Goal: Transaction & Acquisition: Subscribe to service/newsletter

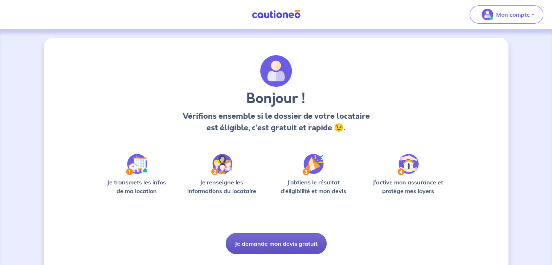
click at [270, 240] on button "Je demande mon devis gratuit" at bounding box center [276, 243] width 101 height 21
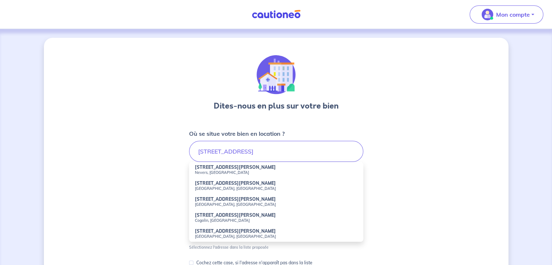
click at [222, 233] on strong "[STREET_ADDRESS][PERSON_NAME]" at bounding box center [235, 230] width 81 height 5
type input "[STREET_ADDRESS][PERSON_NAME]"
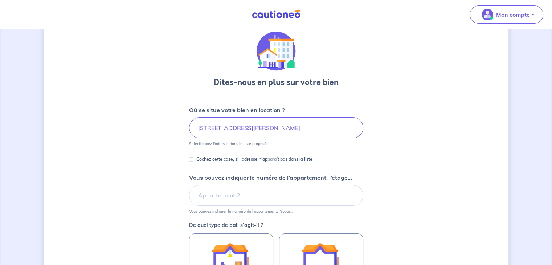
scroll to position [36, 0]
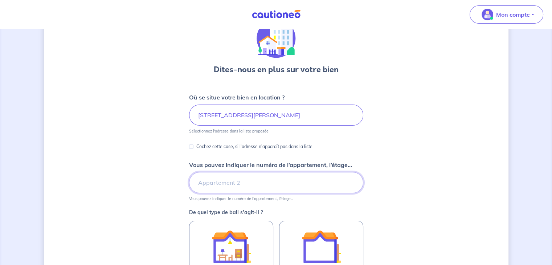
click at [237, 183] on input "Vous pouvez indiquer le numéro de l’appartement, l’étage..." at bounding box center [276, 182] width 174 height 21
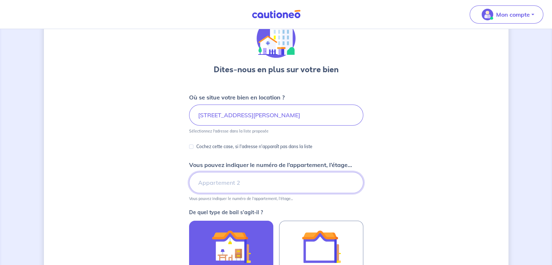
type input "Appartement 5"
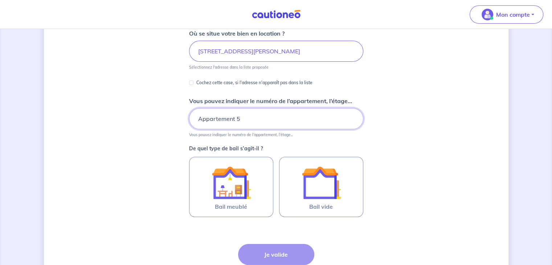
scroll to position [109, 0]
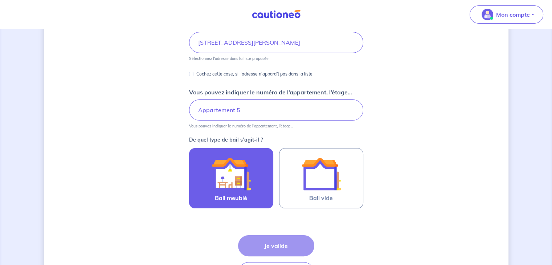
click at [211, 175] on div at bounding box center [231, 173] width 66 height 39
click at [0, 0] on input "Bail meublé" at bounding box center [0, 0] width 0 height 0
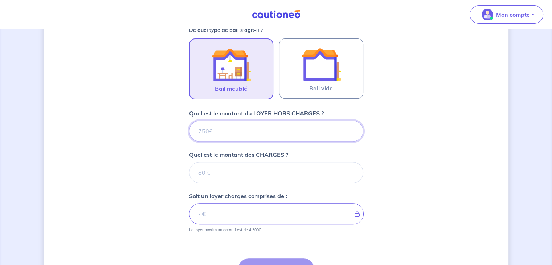
scroll to position [293, 0]
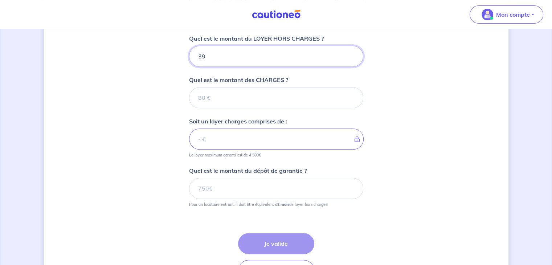
type input "395"
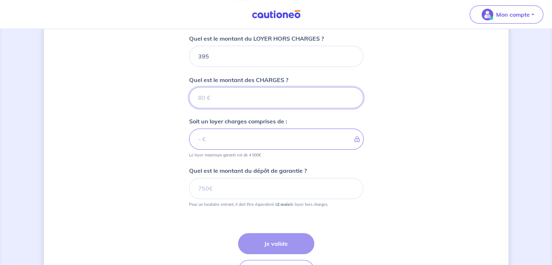
click at [225, 101] on input "Quel est le montant des CHARGES ?" at bounding box center [276, 97] width 174 height 21
type input "8"
type input "403"
type input "82"
type input "82.5"
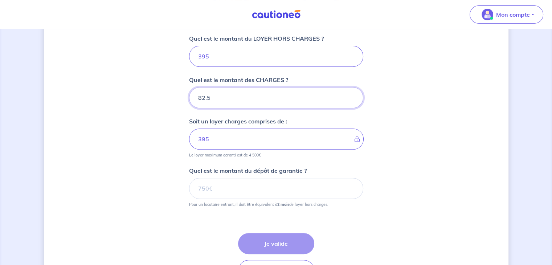
type input "477.5"
click at [203, 95] on input "82.5" at bounding box center [276, 97] width 174 height 21
type input "8.5"
type input "403.5"
type input "87.5"
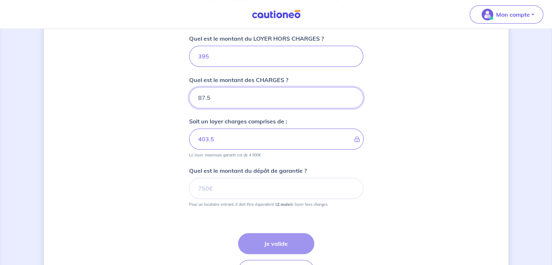
type input "482.5"
type input "87.5"
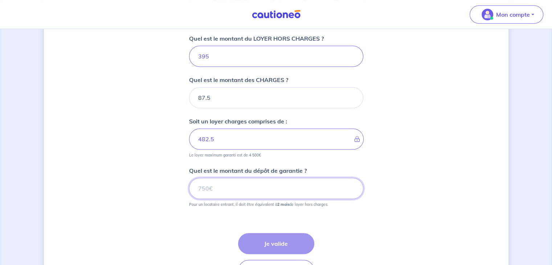
click at [215, 185] on input "Quel est le montant du dépôt de garantie ?" at bounding box center [276, 188] width 174 height 21
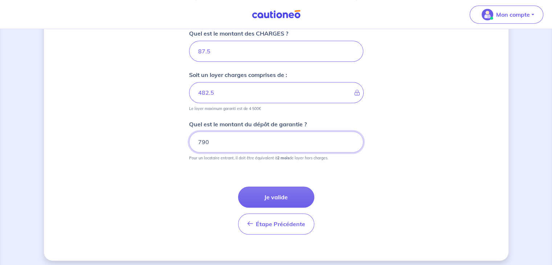
scroll to position [343, 0]
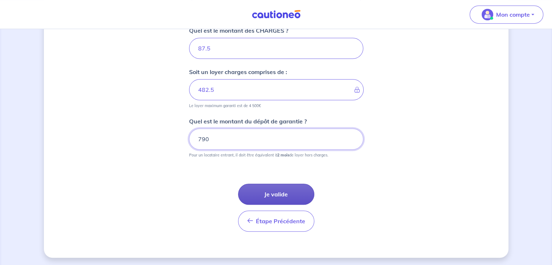
type input "790"
click at [273, 184] on button "Je valide" at bounding box center [276, 194] width 76 height 21
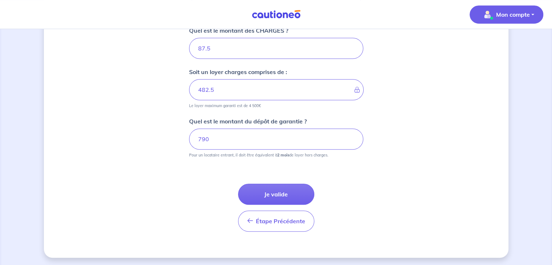
click at [511, 16] on p "Mon compte" at bounding box center [513, 14] width 34 height 9
click at [492, 42] on link "Mes informations" at bounding box center [499, 45] width 58 height 12
click at [533, 15] on button "Mon compte" at bounding box center [507, 14] width 74 height 18
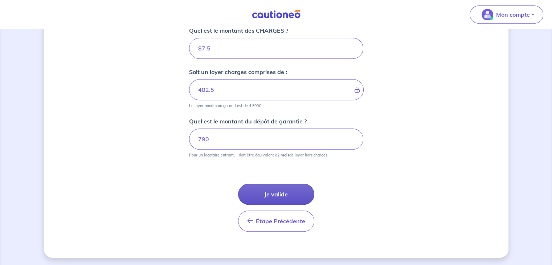
click at [261, 191] on button "Je valide" at bounding box center [276, 194] width 76 height 21
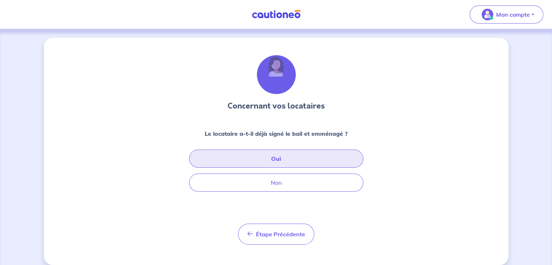
click at [272, 158] on button "Oui" at bounding box center [276, 159] width 174 height 18
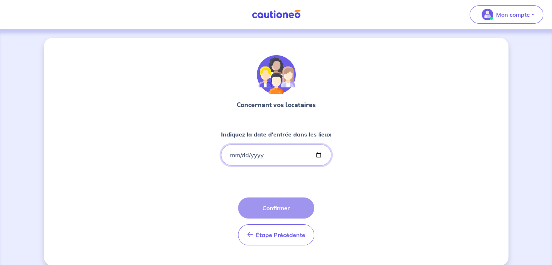
click at [272, 158] on input "Indiquez la date d'entrée dans les lieux" at bounding box center [276, 155] width 110 height 21
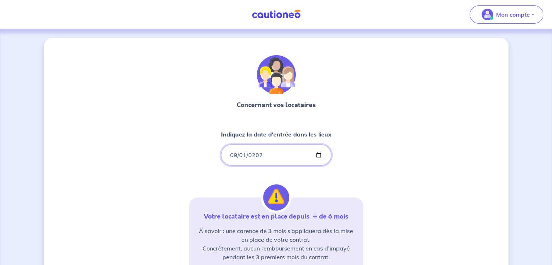
type input "[DATE]"
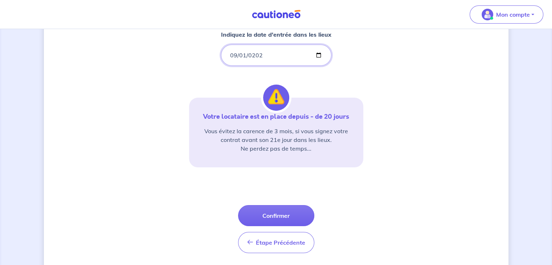
scroll to position [117, 0]
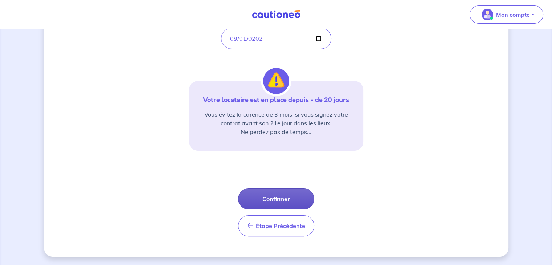
click at [277, 194] on button "Confirmer" at bounding box center [276, 198] width 76 height 21
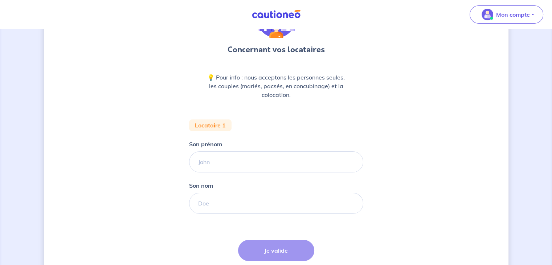
scroll to position [73, 0]
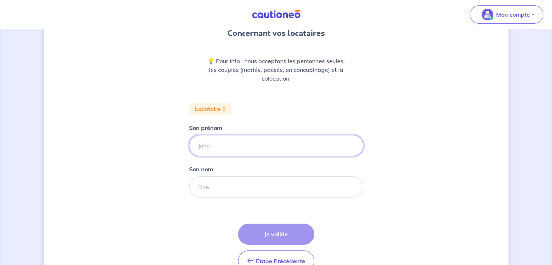
click at [214, 141] on input "Son prénom" at bounding box center [276, 145] width 174 height 21
type input "[PERSON_NAME]"
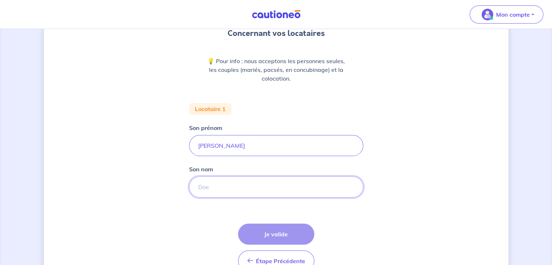
click at [218, 188] on input "Son nom" at bounding box center [276, 186] width 174 height 21
type input "FAUGIER"
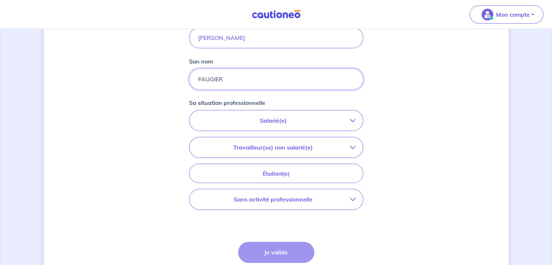
scroll to position [182, 0]
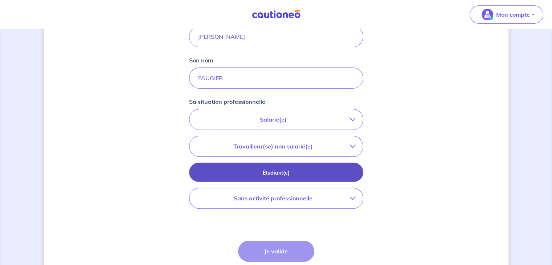
click at [266, 173] on p "Étudiant(e)" at bounding box center [276, 173] width 156 height 8
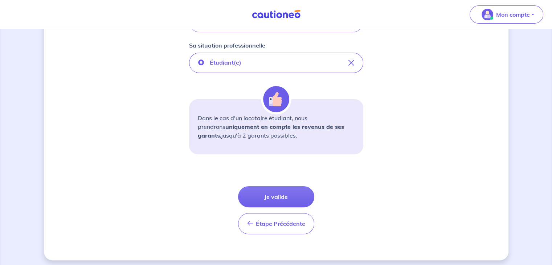
scroll to position [241, 0]
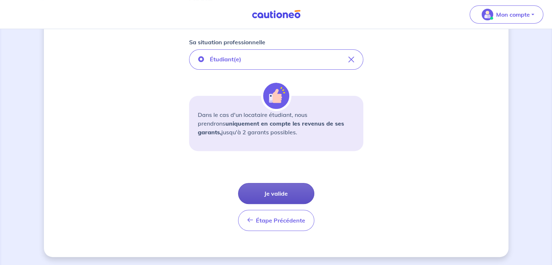
click at [277, 190] on button "Je valide" at bounding box center [276, 193] width 76 height 21
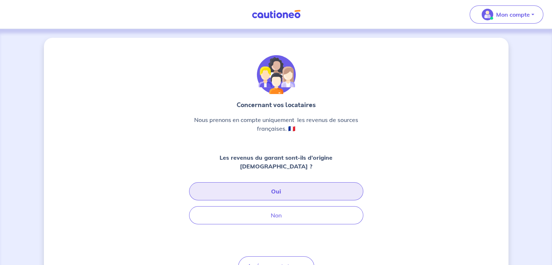
click at [306, 189] on button "Oui" at bounding box center [276, 191] width 174 height 18
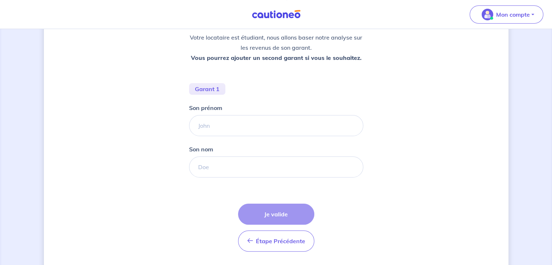
scroll to position [109, 0]
click at [203, 123] on input "Son prénom" at bounding box center [276, 125] width 174 height 21
type input "[PERSON_NAME]"
click at [219, 169] on input "Son nom" at bounding box center [276, 166] width 174 height 21
type input "FAUGIER"
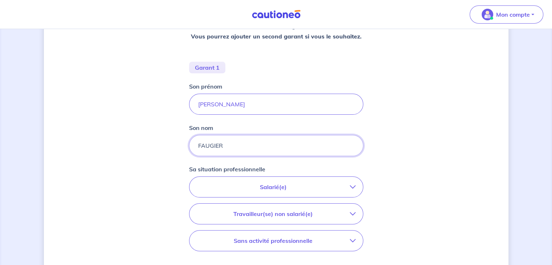
scroll to position [145, 0]
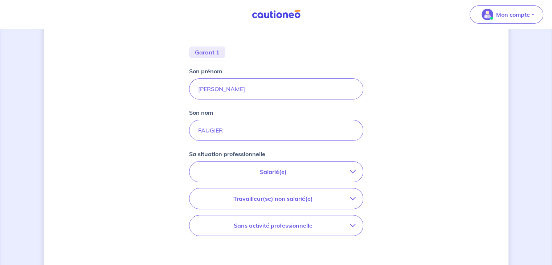
click at [285, 171] on p "Salarié(e)" at bounding box center [273, 171] width 153 height 9
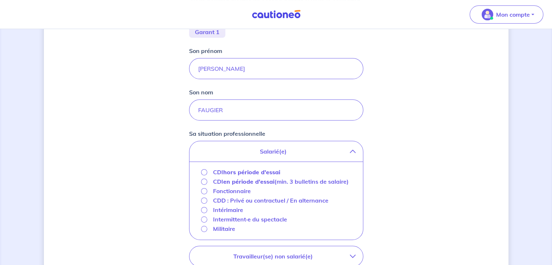
scroll to position [218, 0]
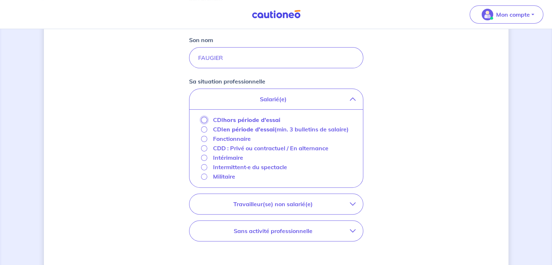
click at [203, 118] on input "CDI hors période d'essai" at bounding box center [204, 120] width 6 height 6
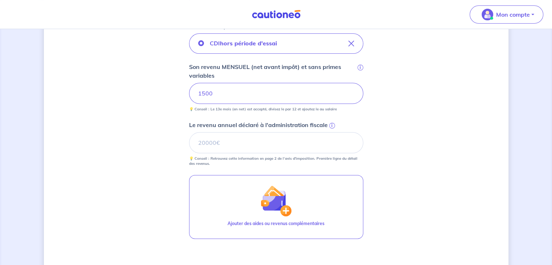
scroll to position [291, 0]
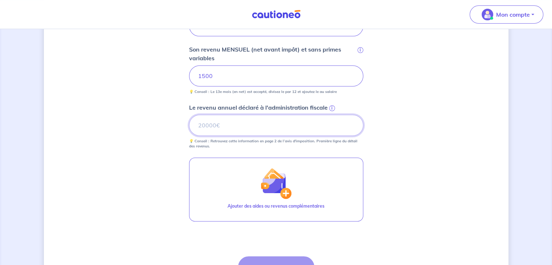
click at [231, 127] on input "Le revenu annuel déclaré à l'administration fiscale i" at bounding box center [276, 125] width 174 height 21
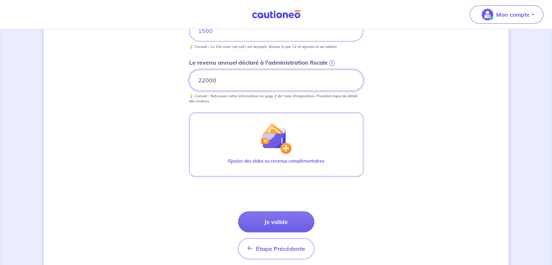
scroll to position [363, 0]
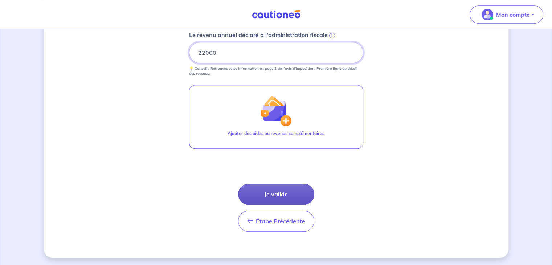
type input "22000"
click at [275, 191] on button "Je valide" at bounding box center [276, 194] width 76 height 21
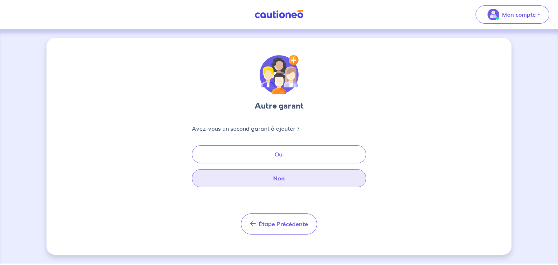
click at [289, 178] on button "Non" at bounding box center [279, 178] width 174 height 18
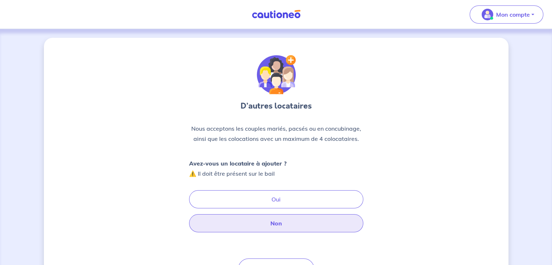
click at [262, 214] on button "Non" at bounding box center [276, 223] width 174 height 18
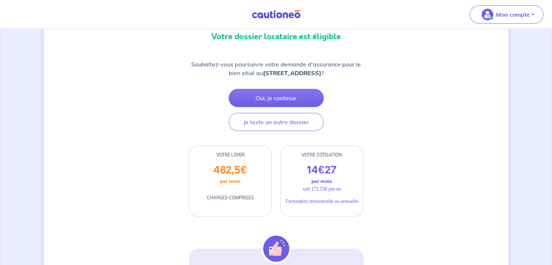
scroll to position [73, 0]
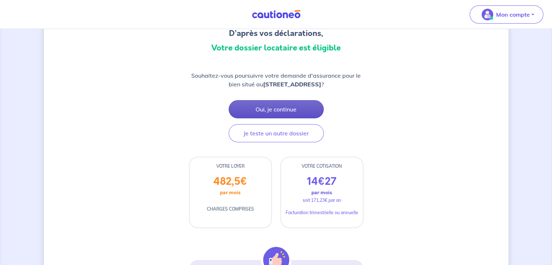
click at [281, 116] on button "Oui, je continue" at bounding box center [276, 109] width 95 height 18
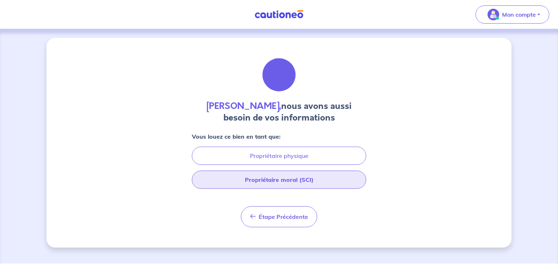
click at [273, 178] on button "Propriétaire moral (SCI)" at bounding box center [279, 180] width 174 height 18
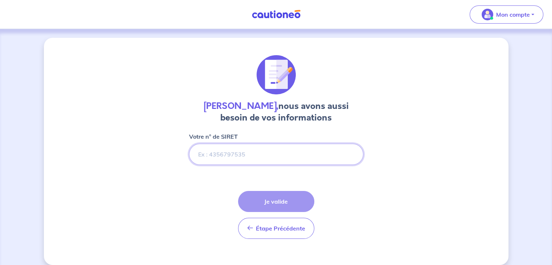
click at [241, 144] on input "Votre n° de SIRET" at bounding box center [276, 154] width 174 height 21
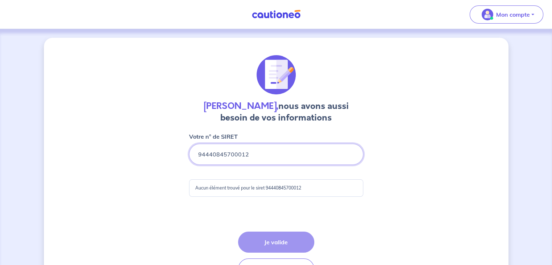
click at [251, 154] on input "Votre n° de SIRET" at bounding box center [276, 154] width 174 height 21
click at [232, 153] on input "Votre n° de SIRET" at bounding box center [276, 154] width 174 height 21
drag, startPoint x: 209, startPoint y: 153, endPoint x: 211, endPoint y: 179, distance: 25.9
click at [210, 154] on input "Votre n° de SIRET" at bounding box center [276, 154] width 174 height 21
click at [222, 154] on input "Votre n° de SIRET" at bounding box center [276, 154] width 174 height 21
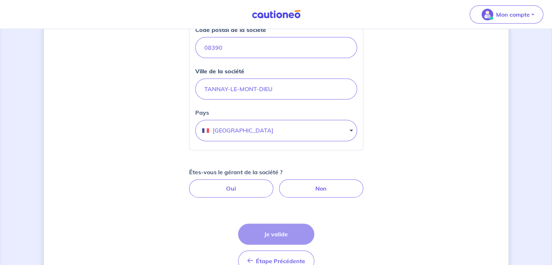
scroll to position [324, 0]
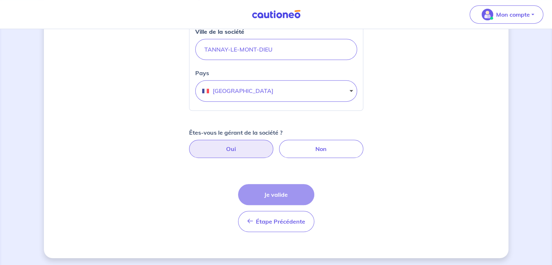
type input "94440865700012"
click at [229, 145] on label "Oui" at bounding box center [231, 149] width 84 height 18
click at [274, 145] on input "Oui" at bounding box center [276, 142] width 5 height 5
radio input "true"
select select "FR"
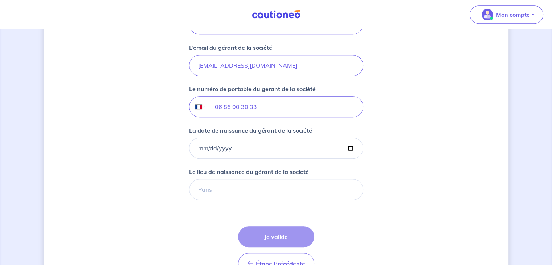
scroll to position [613, 0]
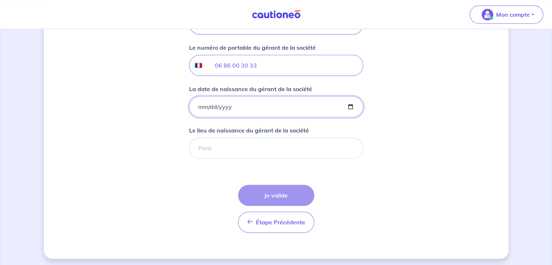
click at [222, 107] on input "La date de naissance du gérant de la société" at bounding box center [276, 106] width 174 height 21
click at [195, 105] on input "La date de naissance du gérant de la société" at bounding box center [276, 106] width 174 height 21
click at [199, 104] on input "La date de naissance du gérant de la société" at bounding box center [276, 106] width 174 height 21
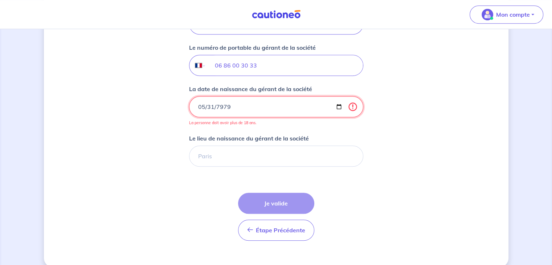
click at [218, 104] on input "7979-05-31" at bounding box center [276, 106] width 174 height 21
click at [220, 102] on input "7979-05-31" at bounding box center [276, 106] width 174 height 21
click at [222, 104] on input "7979-05-31" at bounding box center [276, 106] width 174 height 21
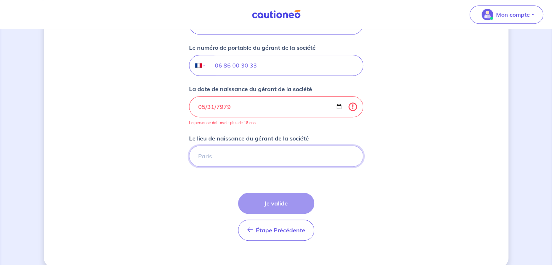
click at [215, 150] on input "Le lieu de naissance du gérant de la société" at bounding box center [276, 156] width 174 height 21
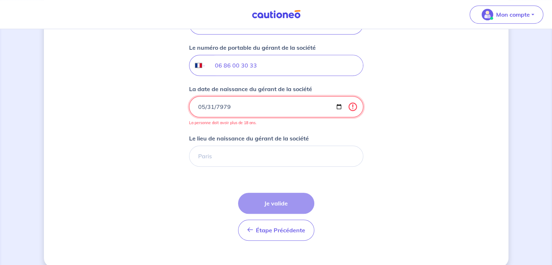
drag, startPoint x: 221, startPoint y: 103, endPoint x: 214, endPoint y: 109, distance: 9.5
click at [220, 103] on input "7979-05-31" at bounding box center [276, 106] width 174 height 21
click at [218, 103] on input "7979-05-31" at bounding box center [276, 106] width 174 height 21
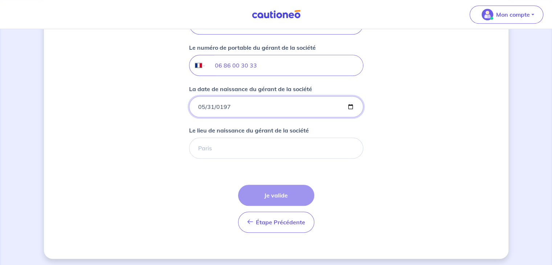
type input "[DATE]"
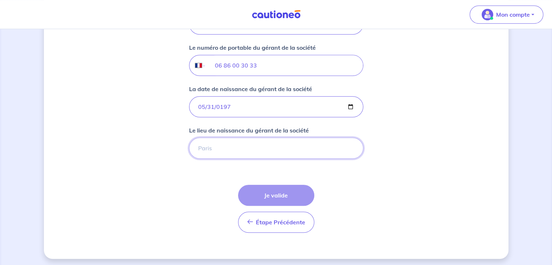
click at [222, 145] on input "Le lieu de naissance du gérant de la société" at bounding box center [276, 148] width 174 height 21
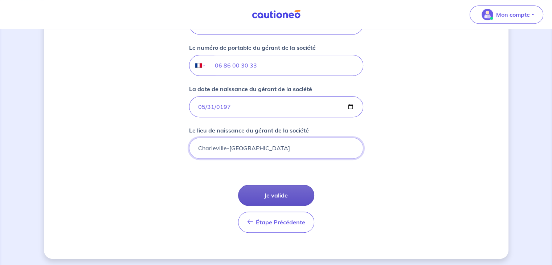
type input "Charleville-[GEOGRAPHIC_DATA]"
click at [281, 193] on button "Je valide" at bounding box center [276, 195] width 76 height 21
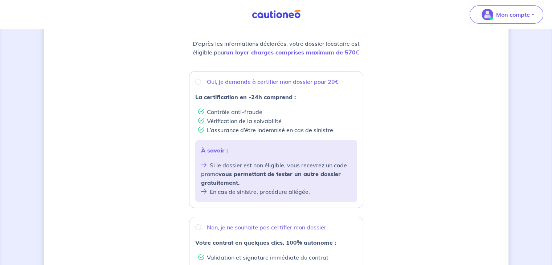
scroll to position [109, 0]
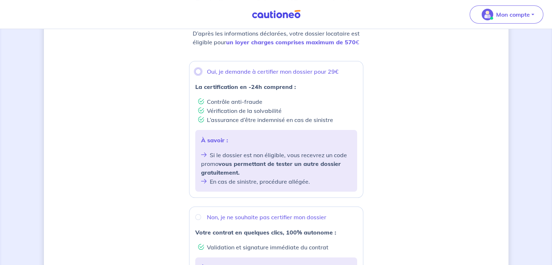
click at [199, 70] on input "Oui, je demande à certifier mon dossier pour 29€" at bounding box center [198, 72] width 6 height 6
radio input "true"
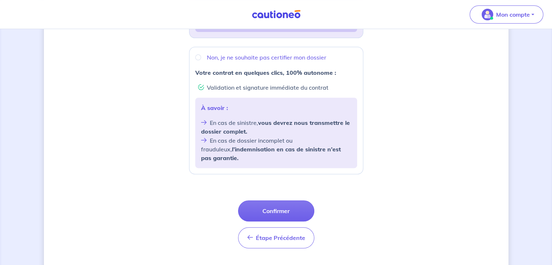
scroll to position [279, 0]
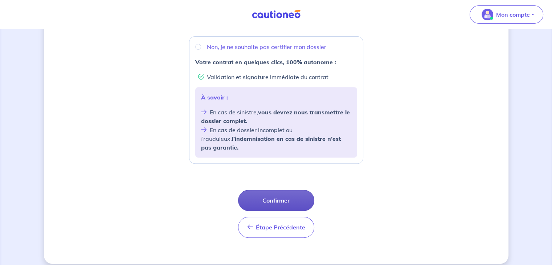
click at [287, 192] on button "Confirmer" at bounding box center [276, 200] width 76 height 21
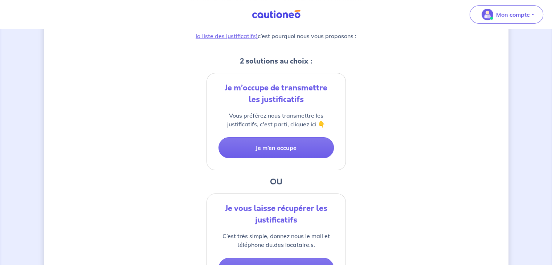
scroll to position [109, 0]
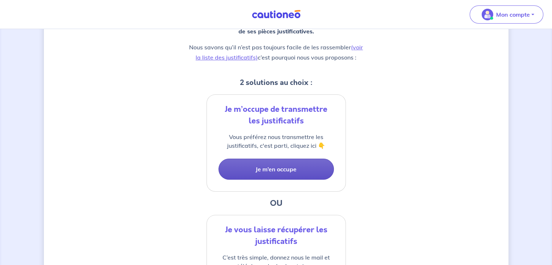
click at [268, 169] on button "Je m’en occupe" at bounding box center [276, 169] width 115 height 21
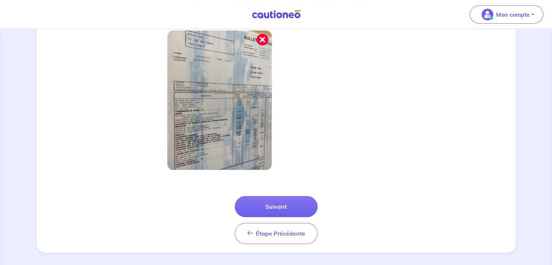
scroll to position [255, 0]
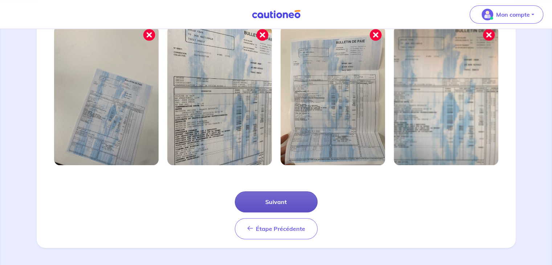
click at [288, 198] on button "Suivant" at bounding box center [276, 201] width 83 height 21
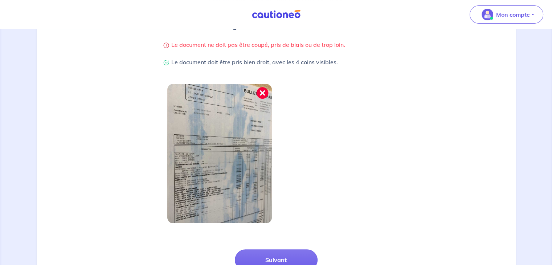
scroll to position [182, 0]
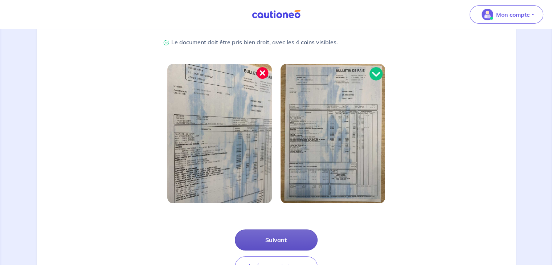
click at [258, 235] on button "Suivant" at bounding box center [276, 240] width 83 height 21
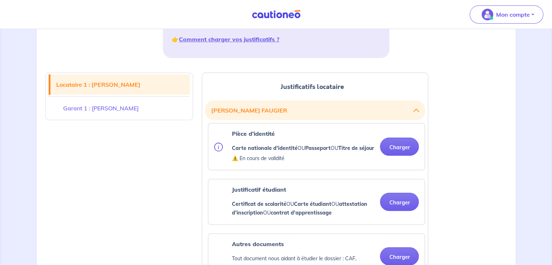
scroll to position [182, 0]
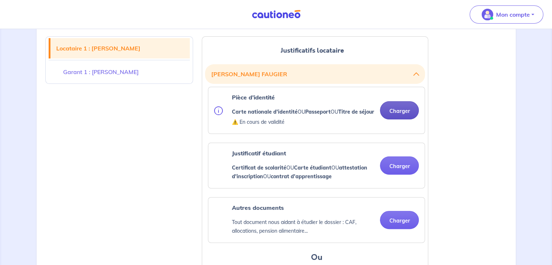
click at [403, 115] on button "Charger" at bounding box center [399, 110] width 39 height 18
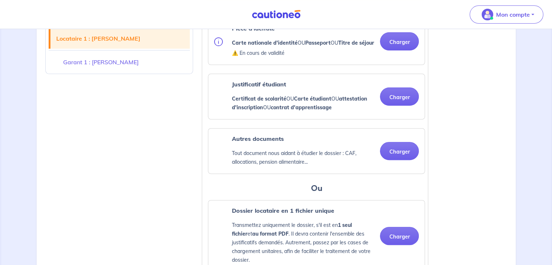
scroll to position [254, 0]
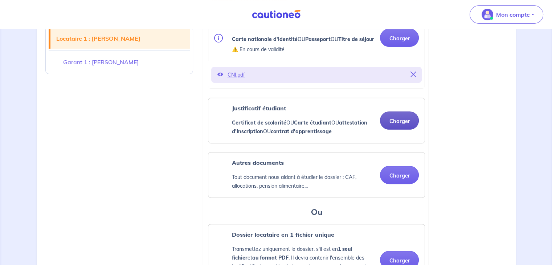
click at [400, 128] on button "Charger" at bounding box center [399, 120] width 39 height 18
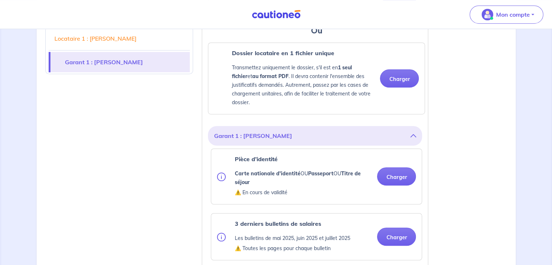
scroll to position [508, 0]
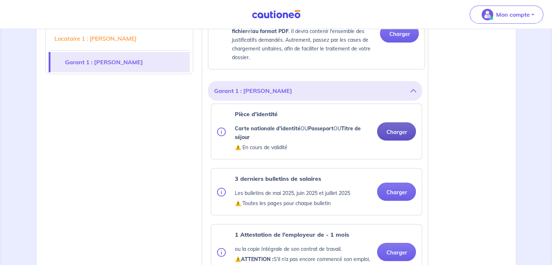
click at [393, 138] on button "Charger" at bounding box center [396, 131] width 39 height 18
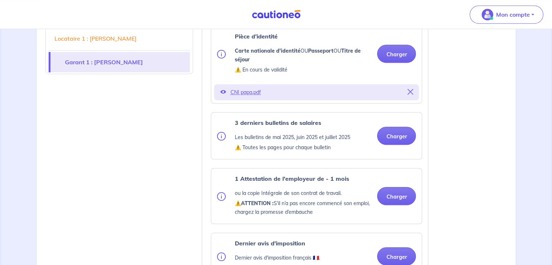
scroll to position [617, 0]
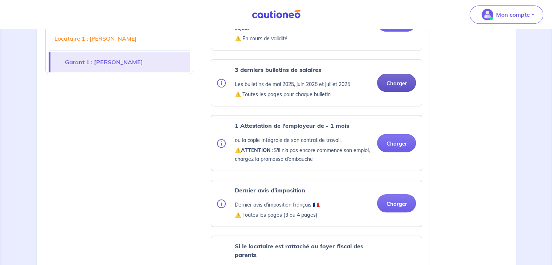
click at [399, 88] on button "Charger" at bounding box center [396, 83] width 39 height 18
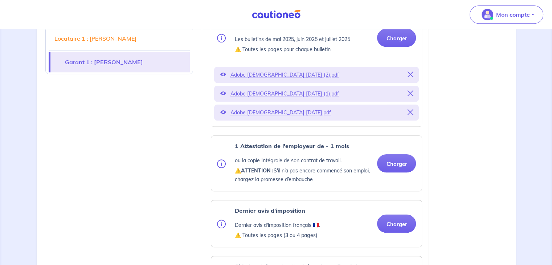
scroll to position [726, 0]
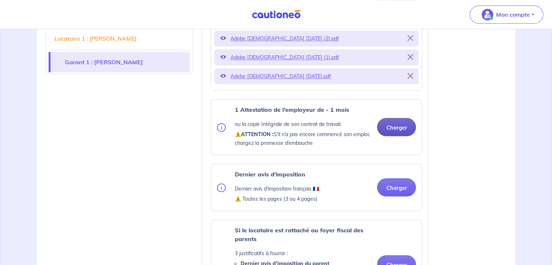
click at [391, 135] on button "Charger" at bounding box center [396, 127] width 39 height 18
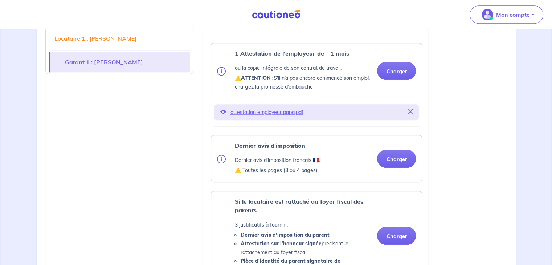
scroll to position [799, 0]
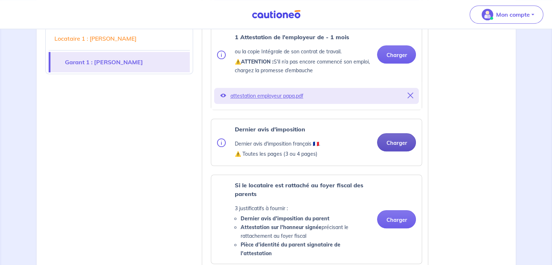
click at [399, 149] on button "Charger" at bounding box center [396, 142] width 39 height 18
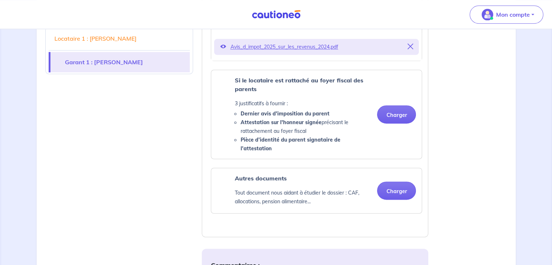
scroll to position [944, 0]
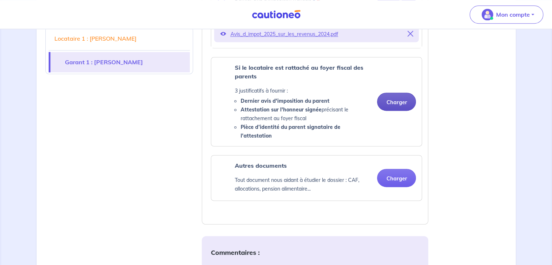
click at [397, 104] on button "Charger" at bounding box center [396, 102] width 39 height 18
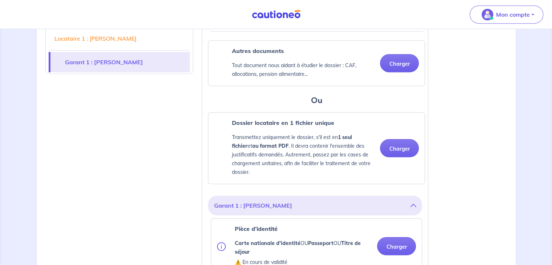
scroll to position [399, 0]
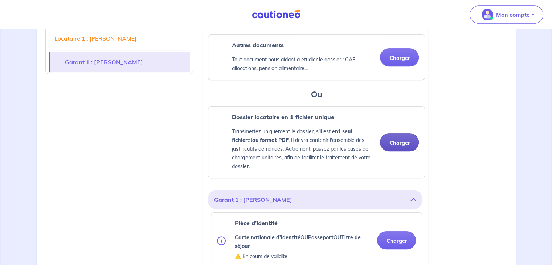
click at [407, 151] on button "Charger" at bounding box center [399, 142] width 39 height 18
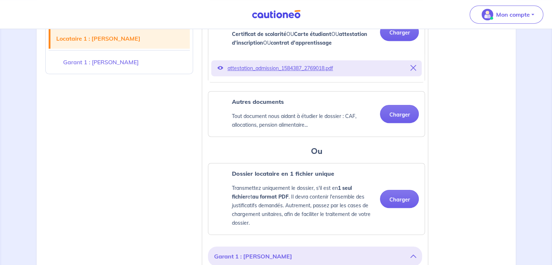
scroll to position [327, 0]
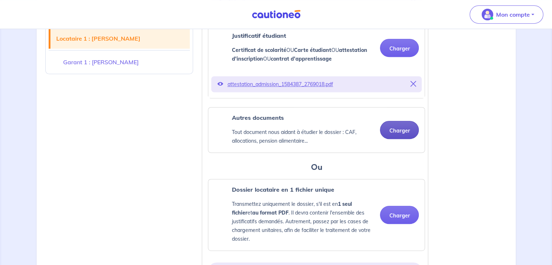
click at [398, 136] on button "Charger" at bounding box center [399, 130] width 39 height 18
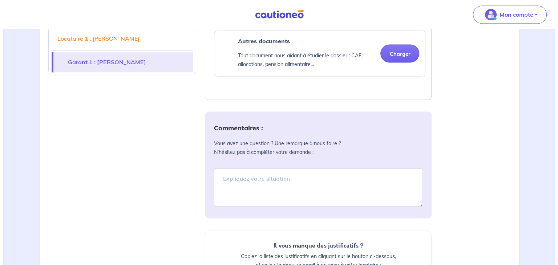
scroll to position [1305, 0]
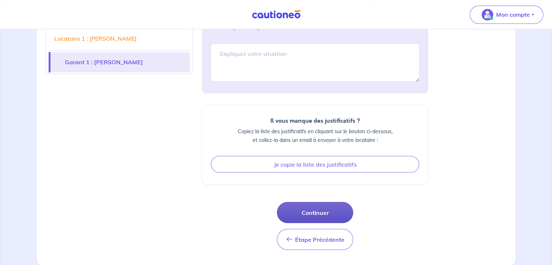
click at [318, 210] on button "Continuer" at bounding box center [315, 212] width 76 height 21
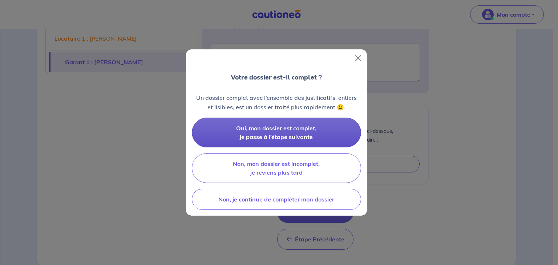
click at [298, 133] on button "Oui, mon dossier est complet, je passe à l’étape suivante" at bounding box center [276, 133] width 169 height 30
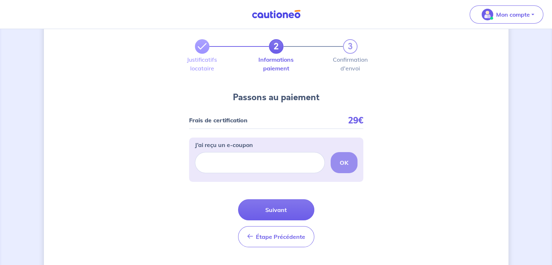
scroll to position [38, 0]
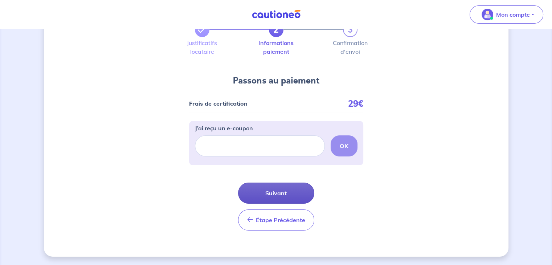
click at [271, 189] on button "Suivant" at bounding box center [276, 193] width 76 height 21
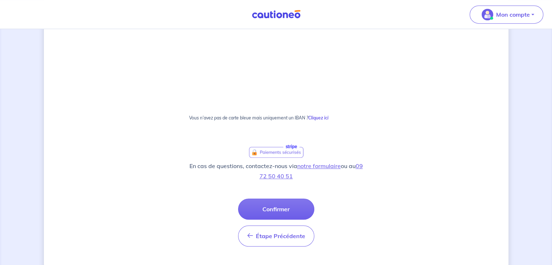
scroll to position [405, 0]
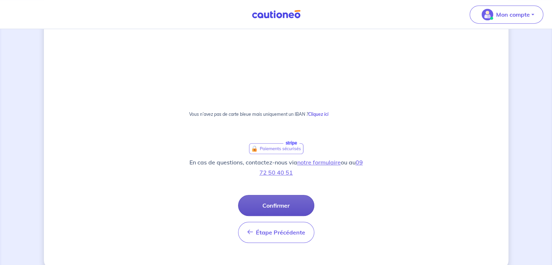
click at [276, 203] on button "Confirmer" at bounding box center [276, 205] width 76 height 21
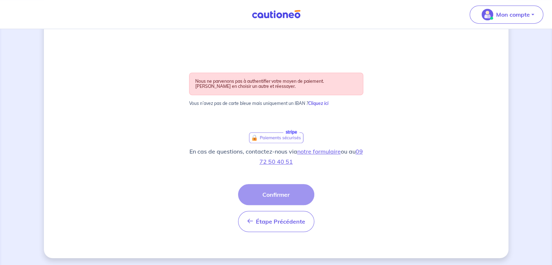
scroll to position [366, 0]
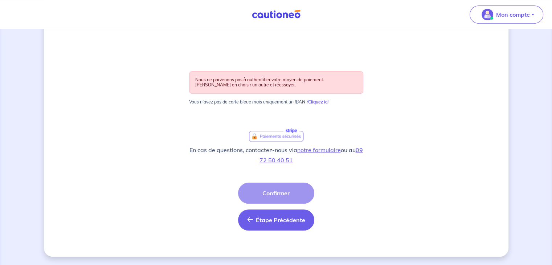
click at [274, 225] on button "Étape Précédente Précédent" at bounding box center [276, 220] width 76 height 21
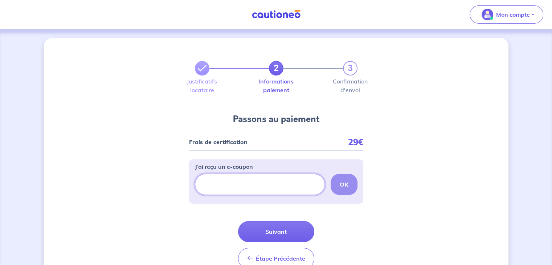
click at [243, 184] on input "J’ai reçu un e-coupon" at bounding box center [260, 184] width 130 height 21
click at [216, 144] on p "Frais de certification" at bounding box center [218, 141] width 58 height 5
drag, startPoint x: 205, startPoint y: 143, endPoint x: 210, endPoint y: 143, distance: 5.1
click at [208, 143] on p "Frais de certification" at bounding box center [218, 141] width 58 height 5
click at [352, 143] on p "29€" at bounding box center [355, 141] width 15 height 5
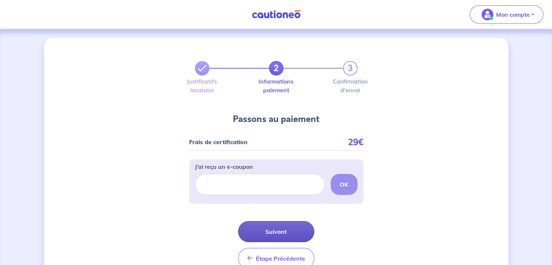
click at [278, 227] on button "Suivant" at bounding box center [276, 231] width 76 height 21
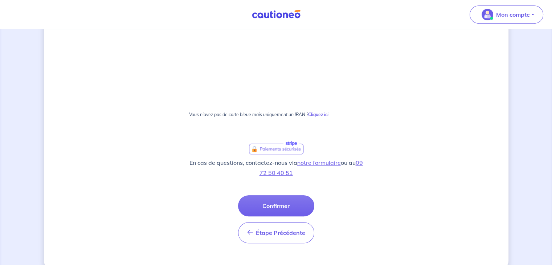
scroll to position [407, 0]
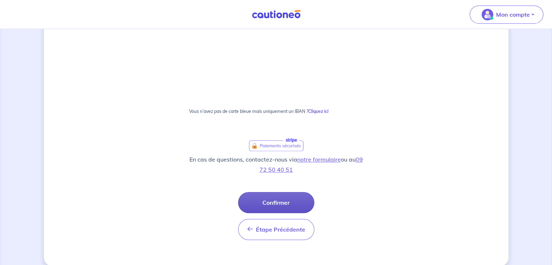
click at [285, 203] on button "Confirmer" at bounding box center [276, 202] width 76 height 21
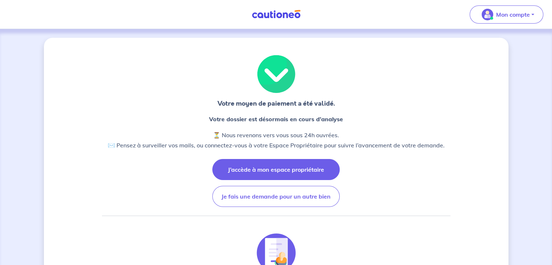
click at [284, 168] on button "J’accède à mon espace propriétaire" at bounding box center [275, 169] width 127 height 21
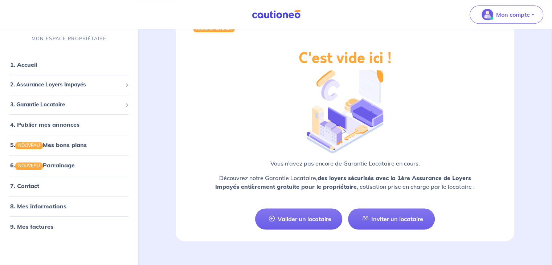
scroll to position [854, 0]
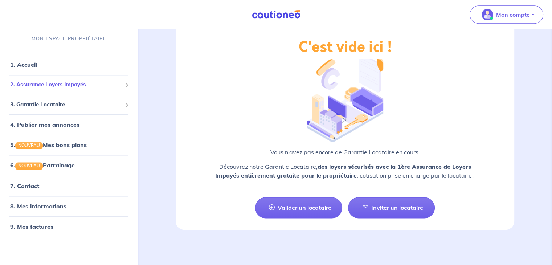
click at [98, 85] on span "2. Assurance Loyers Impayés" at bounding box center [66, 85] width 112 height 8
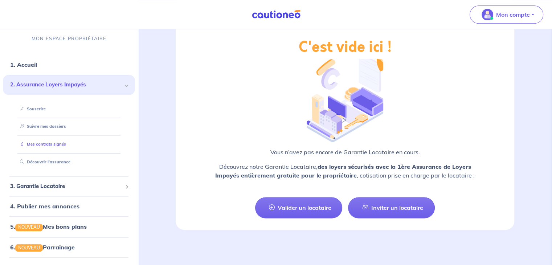
click at [37, 145] on link "Mes contrats signés" at bounding box center [41, 144] width 49 height 5
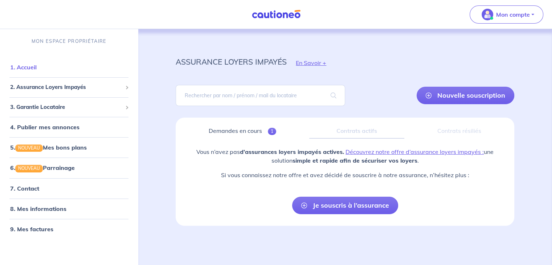
click at [25, 68] on link "1. Accueil" at bounding box center [23, 67] width 27 height 7
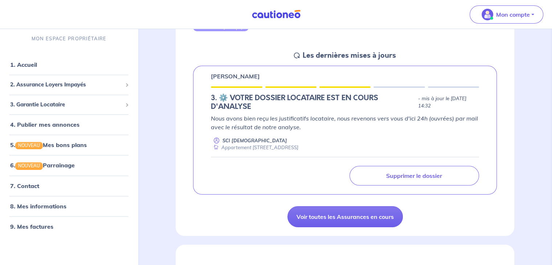
scroll to position [109, 0]
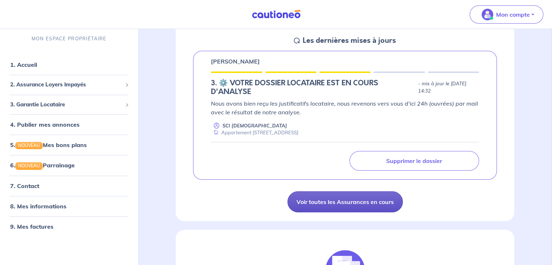
click at [343, 198] on link "Voir toutes les Assurances en cours" at bounding box center [345, 201] width 115 height 21
